Goal: Communication & Community: Answer question/provide support

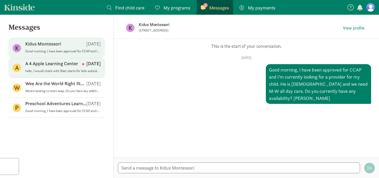
click at [57, 71] on p "hello, I would check with Best starts for kids subsidy Paying for Child Care an…" at bounding box center [63, 71] width 76 height 4
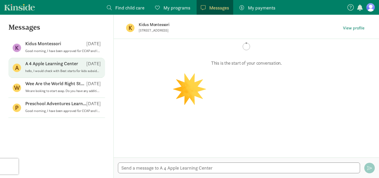
scroll to position [91, 0]
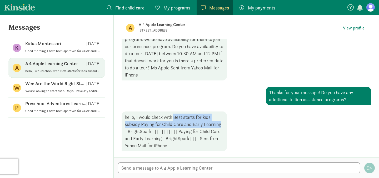
drag, startPoint x: 175, startPoint y: 116, endPoint x: 221, endPoint y: 123, distance: 47.4
click at [221, 123] on div "hello, I would check with Best starts for kids subsidy Paying for Child Care an…" at bounding box center [174, 132] width 105 height 40
copy div "Best starts for kids subsidy Paying for Child Care and Early Learning"
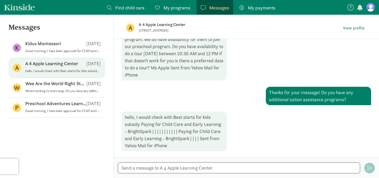
click at [143, 167] on textarea at bounding box center [239, 168] width 242 height 11
type textarea "Okay thanks!"
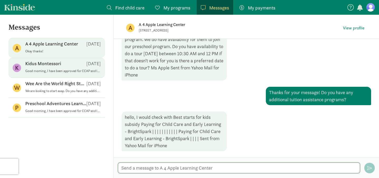
scroll to position [108, 0]
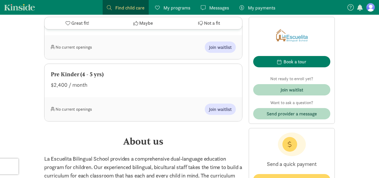
scroll to position [531, 0]
